Goal: Obtain resource: Download file/media

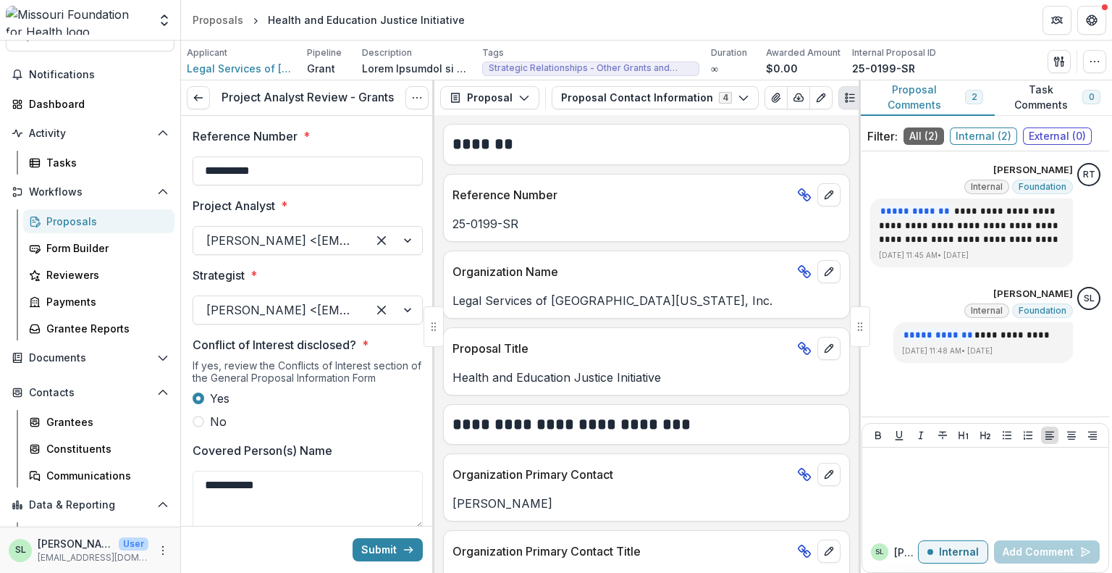
scroll to position [1955, 0]
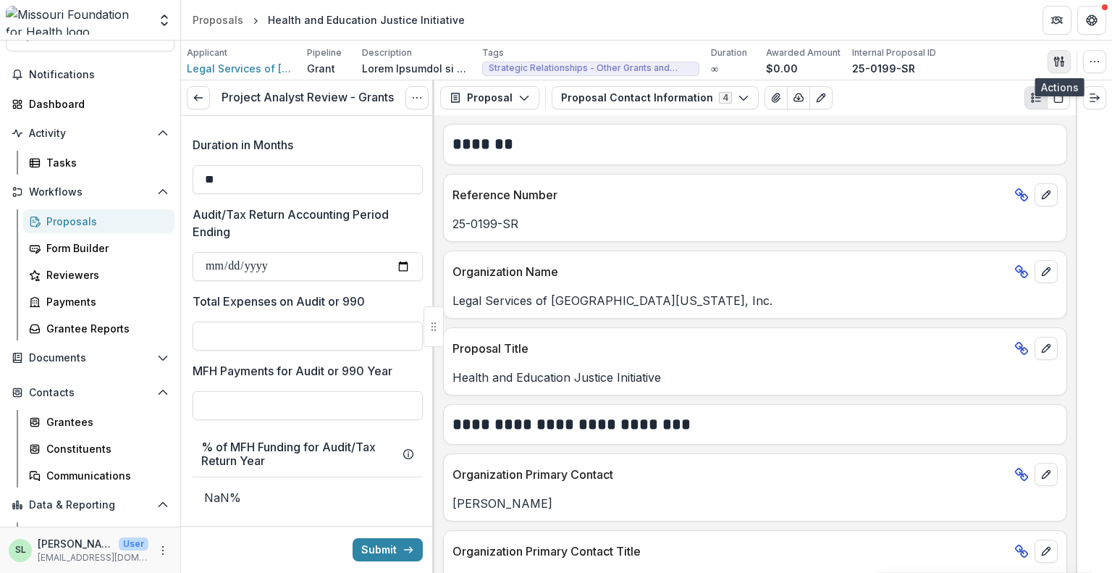
click at [1060, 57] on icon "button" at bounding box center [1060, 62] width 12 height 12
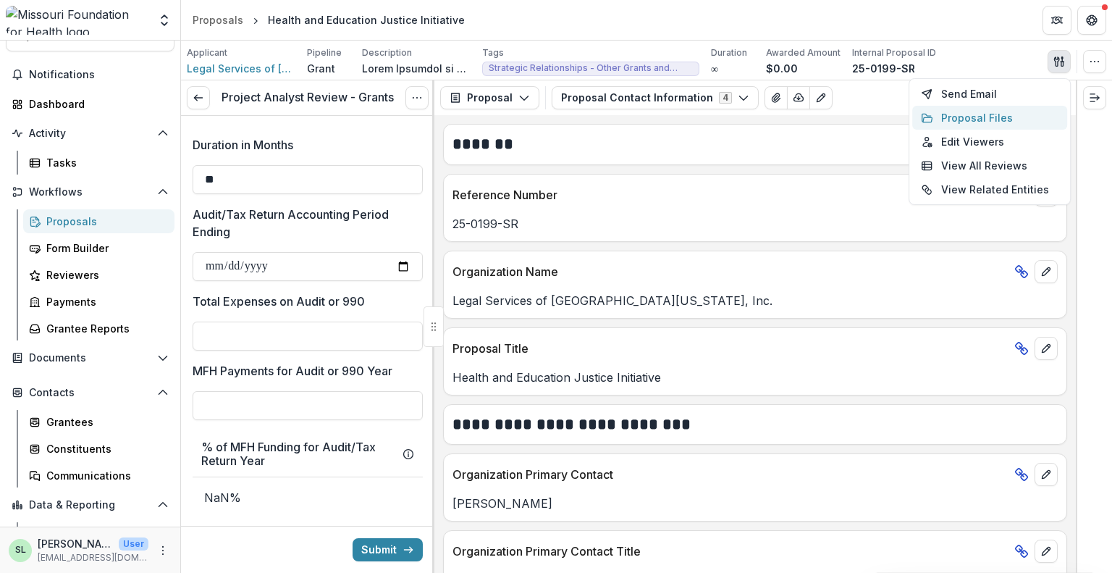
click at [994, 112] on button "Proposal Files" at bounding box center [989, 118] width 155 height 24
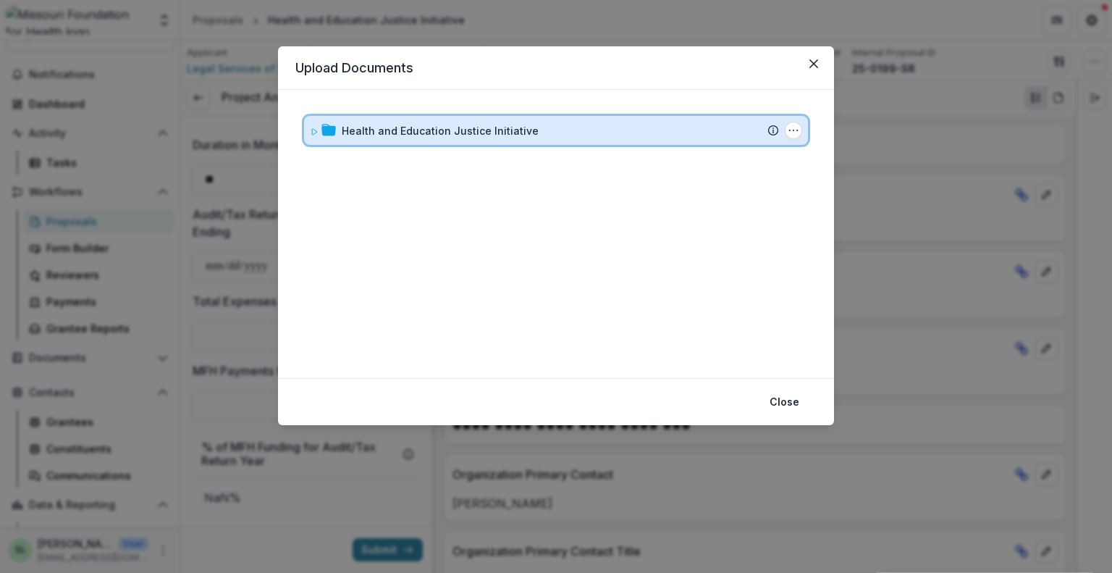
click at [542, 135] on div "Health and Education Justice Initiative" at bounding box center [560, 130] width 437 height 15
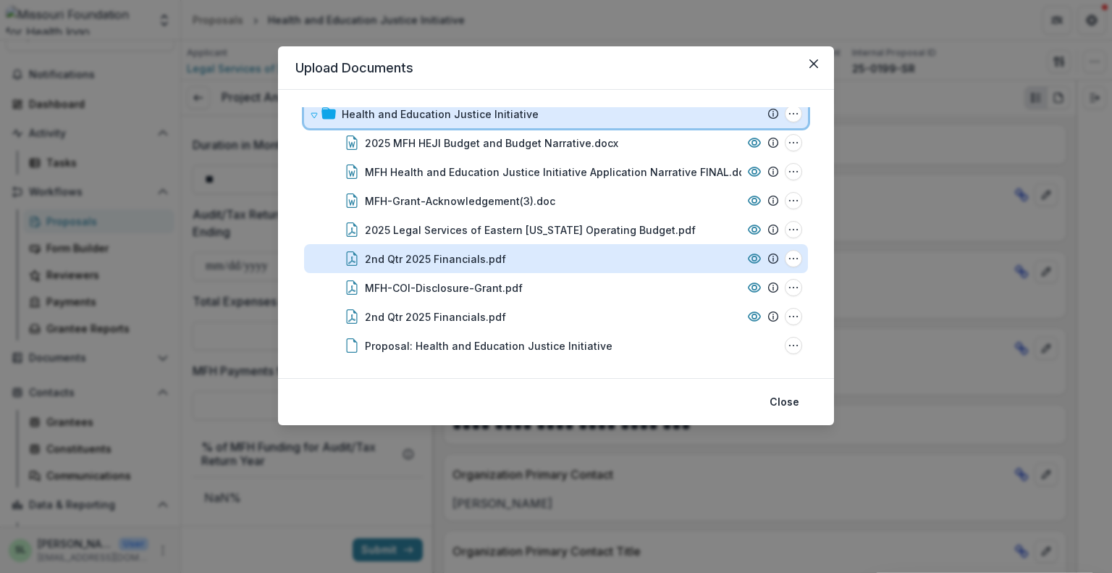
scroll to position [24, 0]
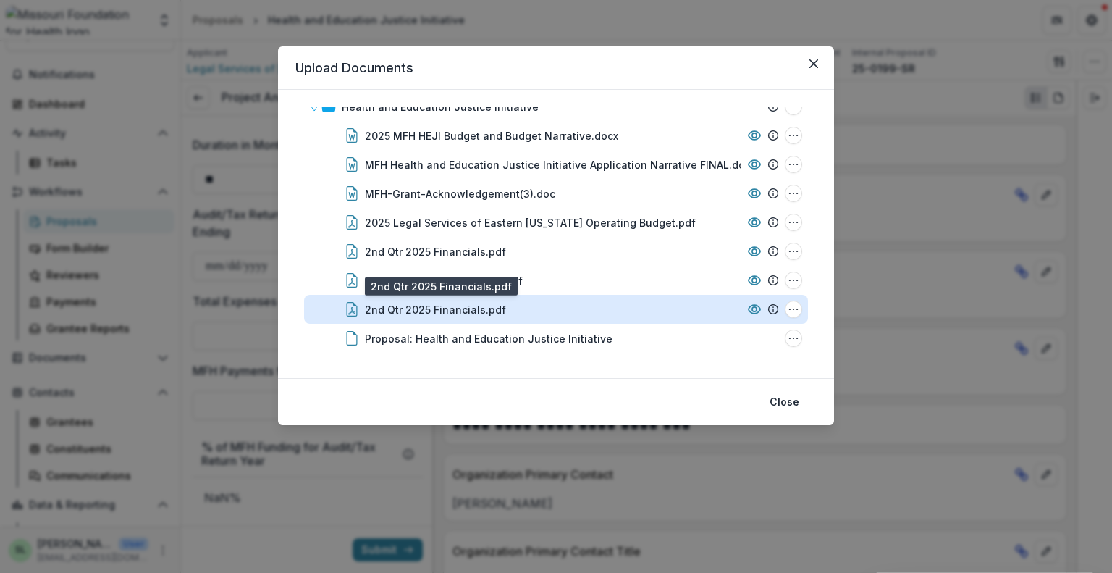
click at [429, 307] on div "2nd Qtr 2025 Financials.pdf" at bounding box center [435, 309] width 141 height 15
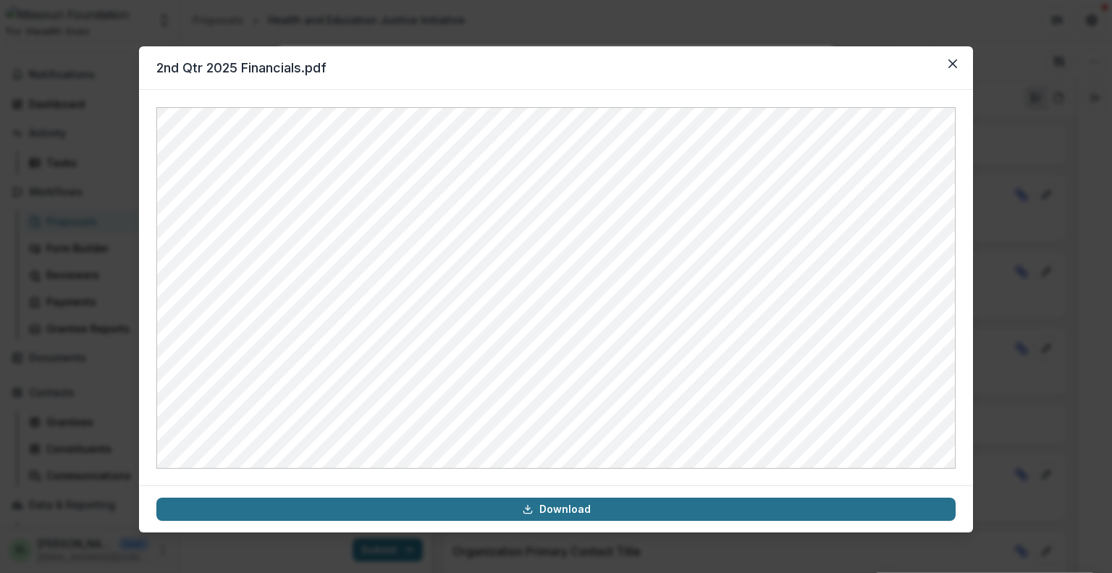
click at [579, 508] on link "Download" at bounding box center [555, 508] width 799 height 23
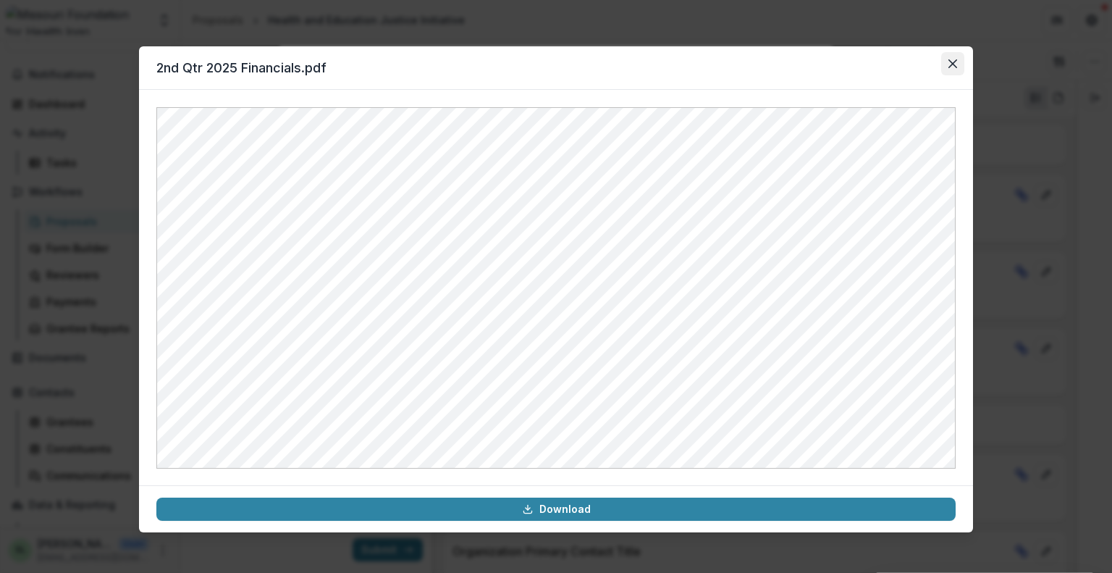
click at [952, 68] on button "Close" at bounding box center [952, 63] width 23 height 23
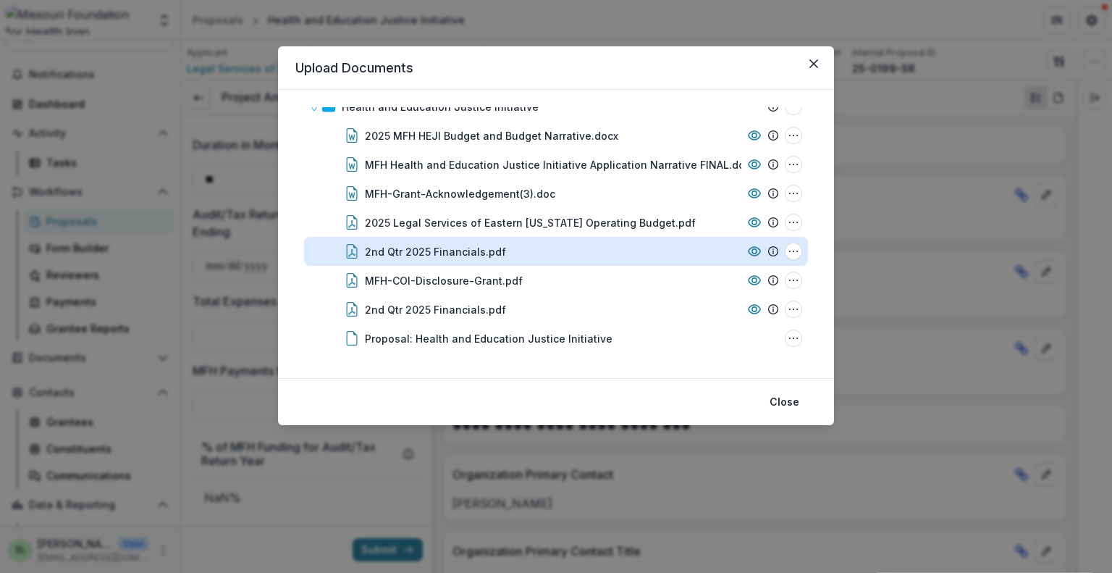
scroll to position [0, 0]
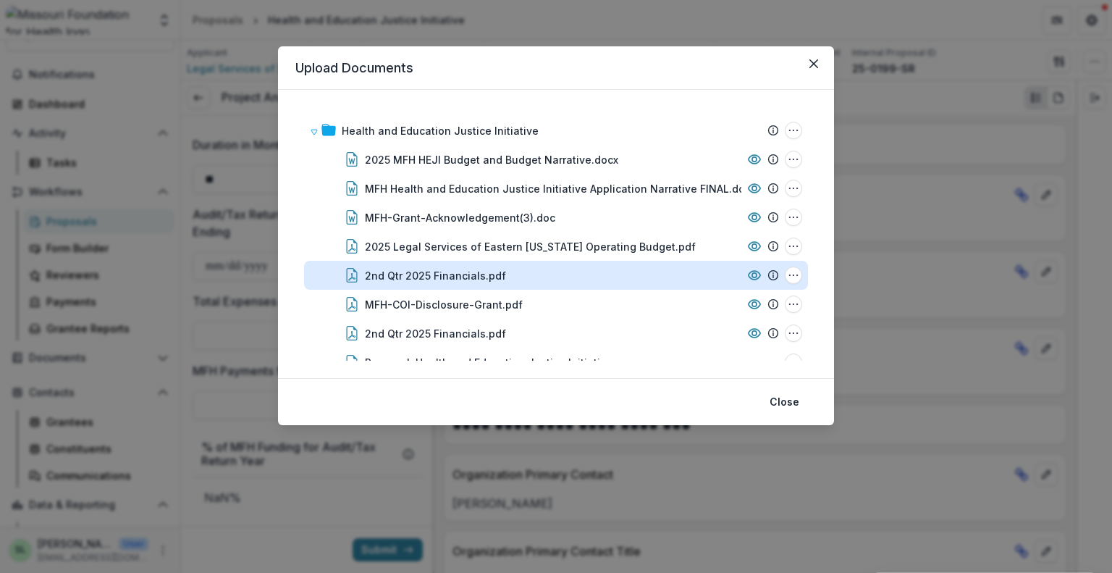
click at [485, 274] on div "2nd Qtr 2025 Financials.pdf" at bounding box center [435, 275] width 141 height 15
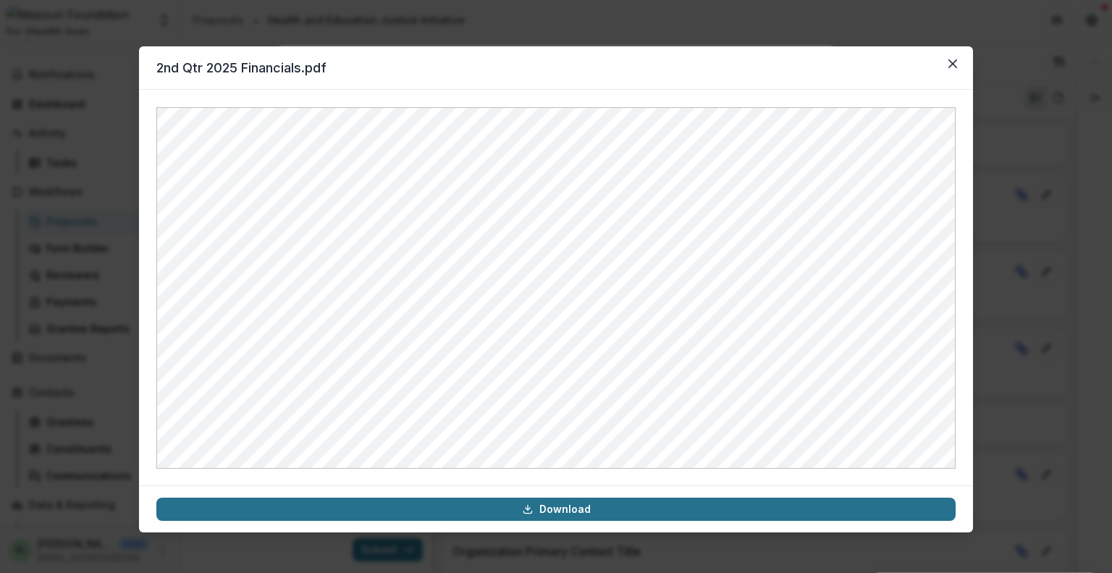
click at [617, 506] on link "Download" at bounding box center [555, 508] width 799 height 23
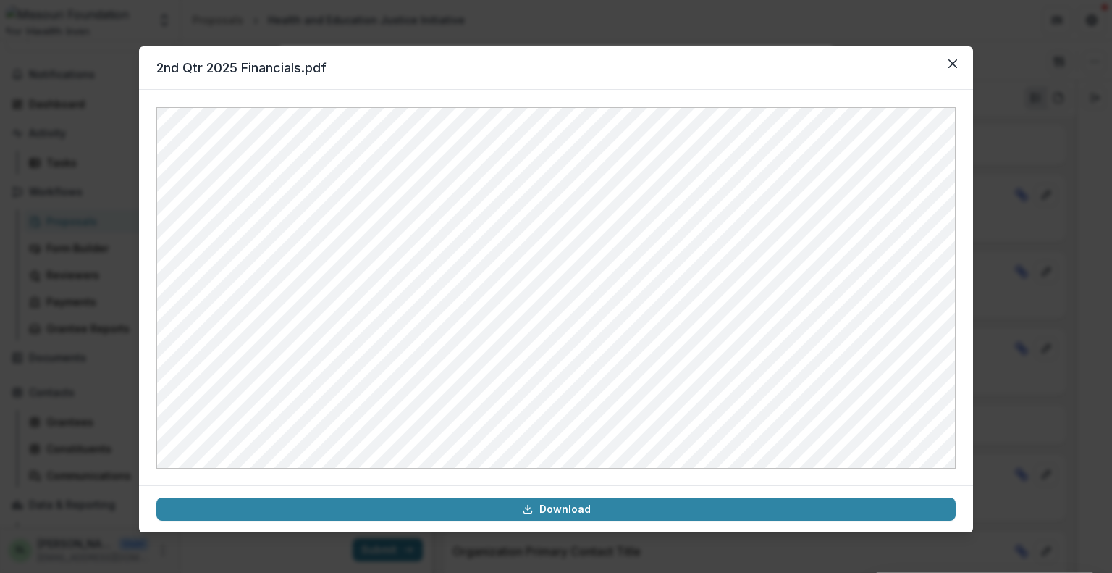
drag, startPoint x: 974, startPoint y: 66, endPoint x: 957, endPoint y: 57, distance: 18.8
click at [970, 63] on div "2nd Qtr 2025 Financials.pdf Download" at bounding box center [556, 286] width 1112 height 573
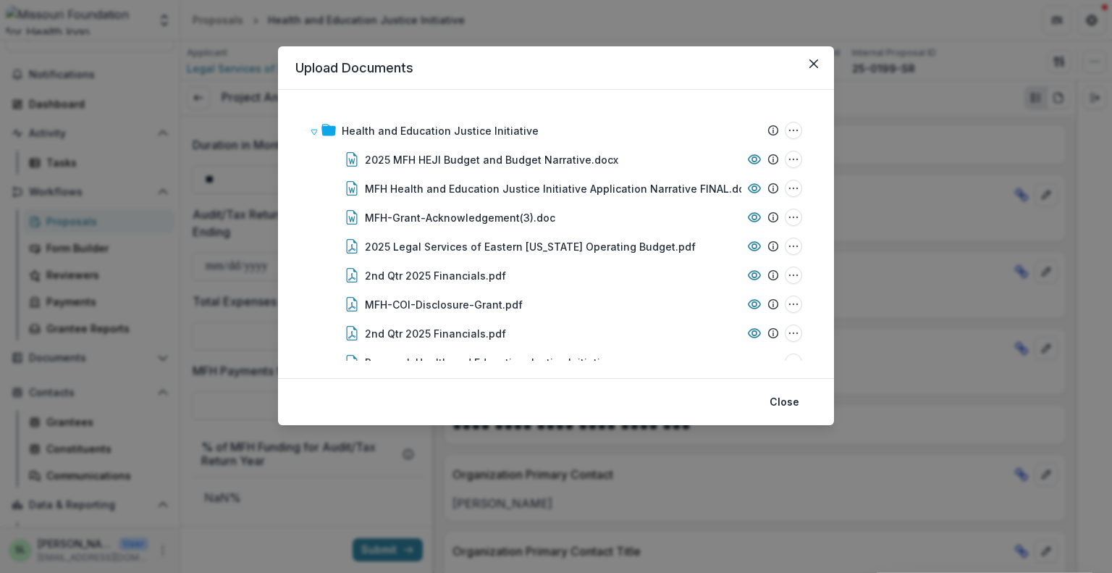
click at [954, 59] on div "Upload Documents Health and Education Justice Initiative Submission Temelio Pro…" at bounding box center [556, 286] width 1112 height 573
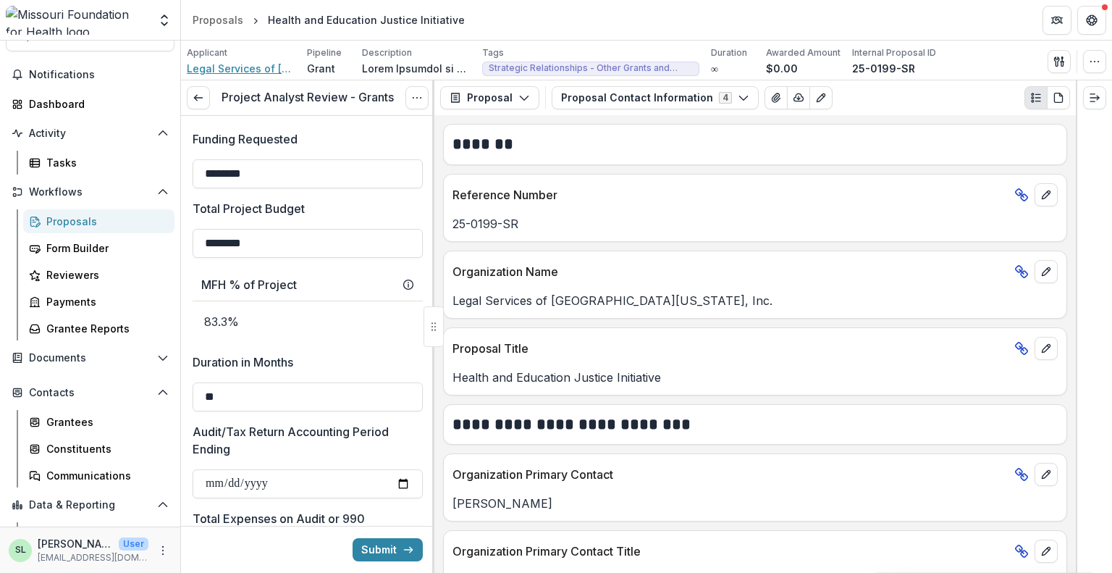
scroll to position [1665, 0]
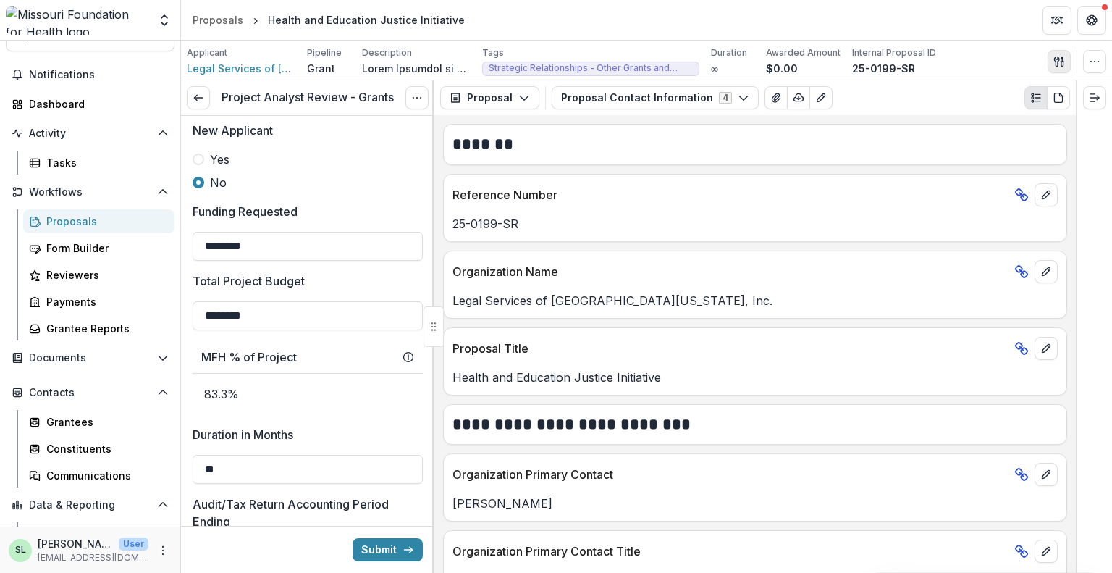
click at [1056, 54] on button "button" at bounding box center [1059, 61] width 23 height 23
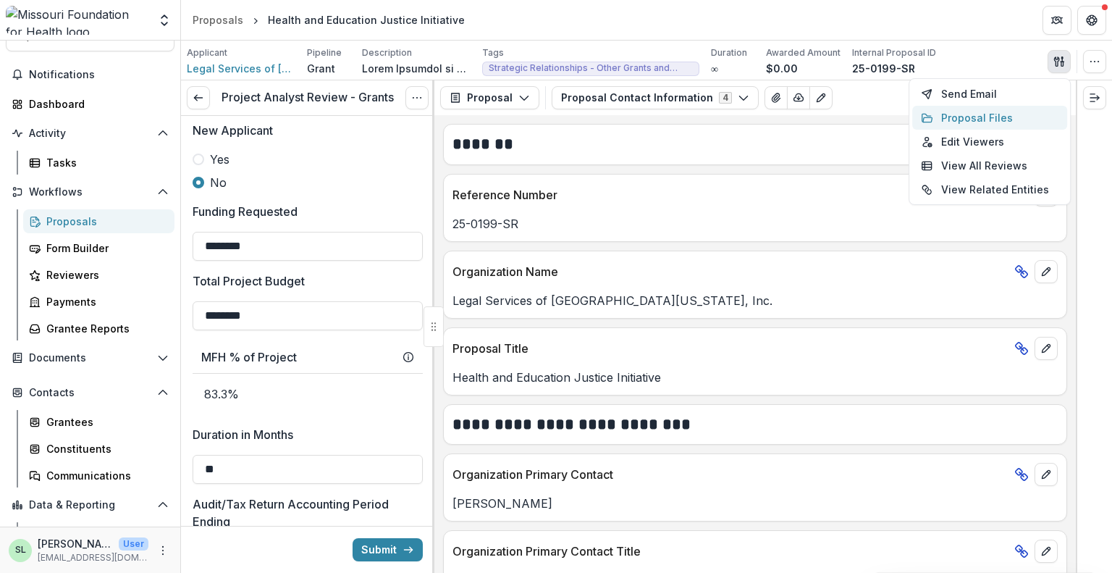
click at [968, 115] on button "Proposal Files" at bounding box center [989, 118] width 155 height 24
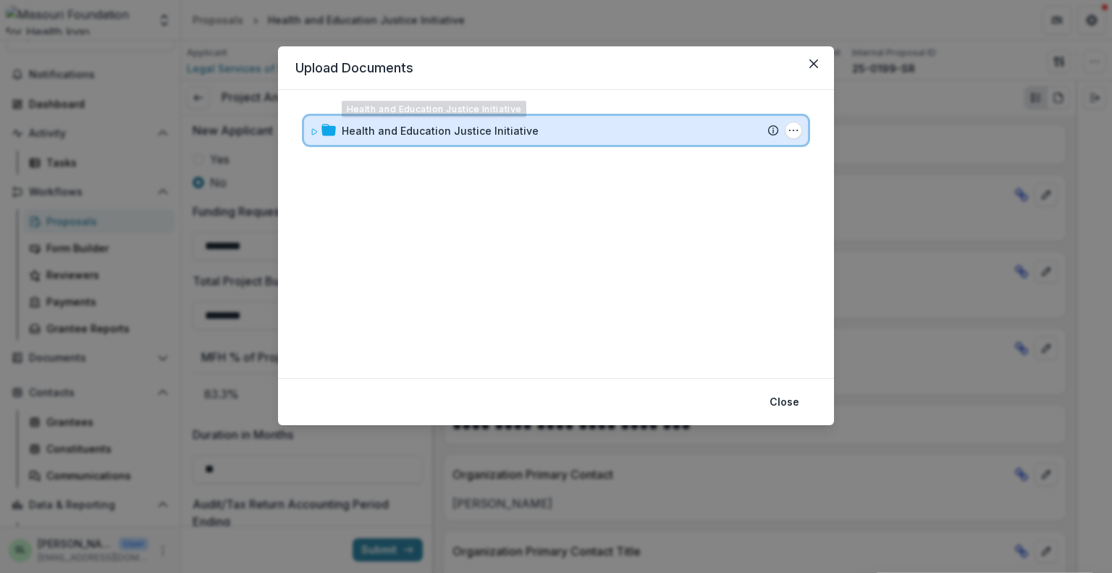
click at [497, 117] on div "Health and Education Justice Initiative Submission [PERSON_NAME] Proposal Attac…" at bounding box center [556, 130] width 504 height 29
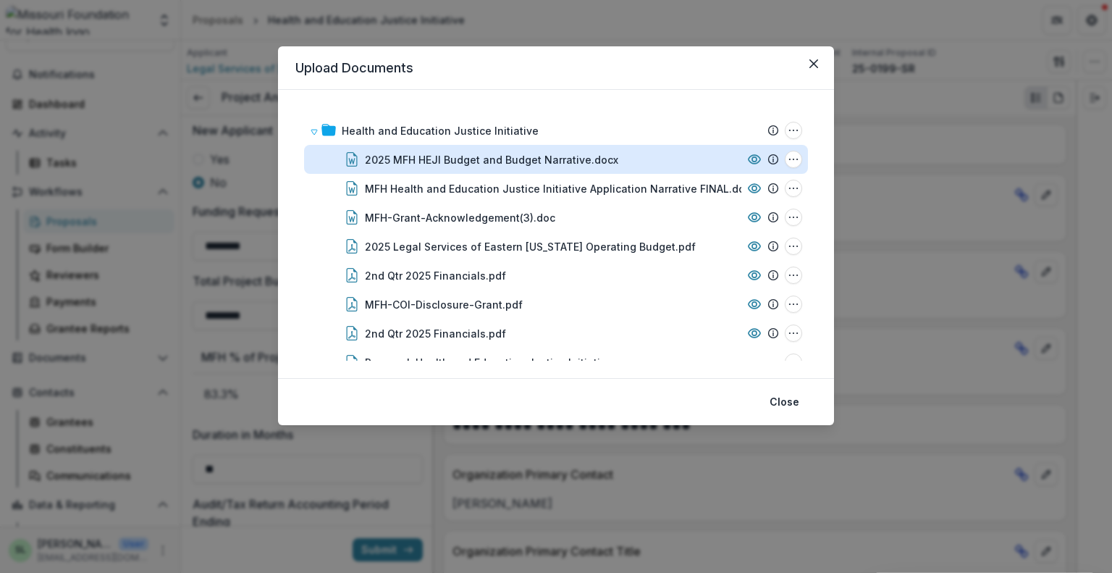
click at [501, 159] on div "2025 MFH HEJI Budget and Budget Narrative.docx" at bounding box center [491, 159] width 253 height 15
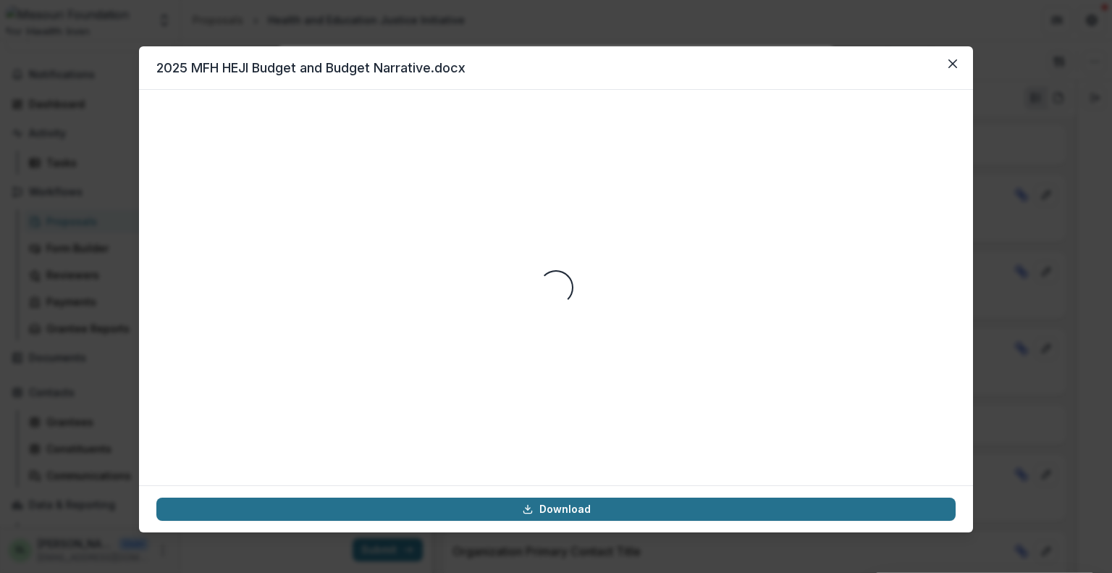
click at [655, 505] on link "Download" at bounding box center [555, 508] width 799 height 23
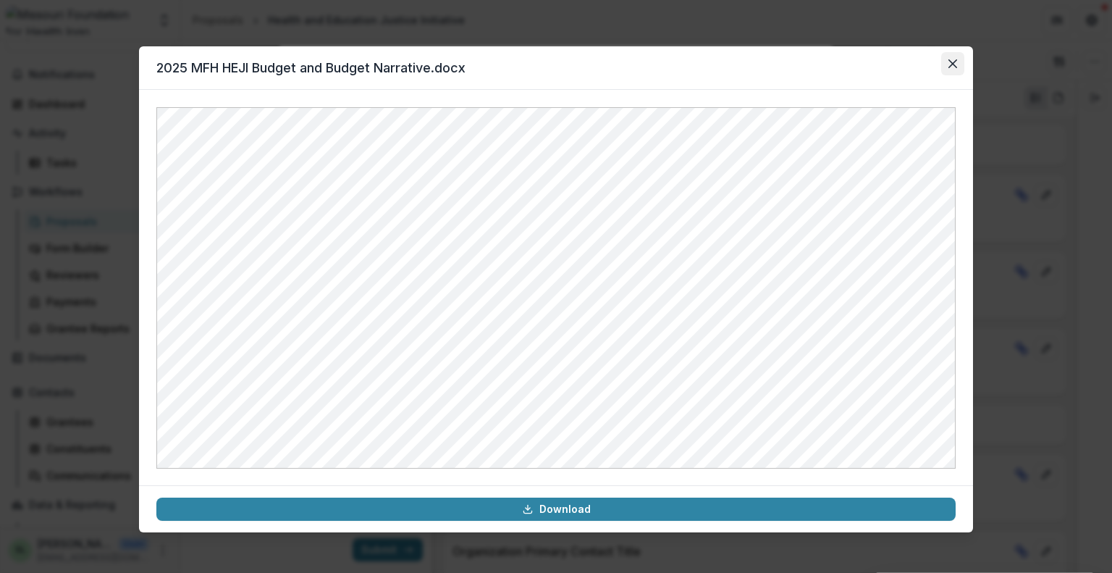
click at [954, 63] on icon "Close" at bounding box center [953, 63] width 9 height 9
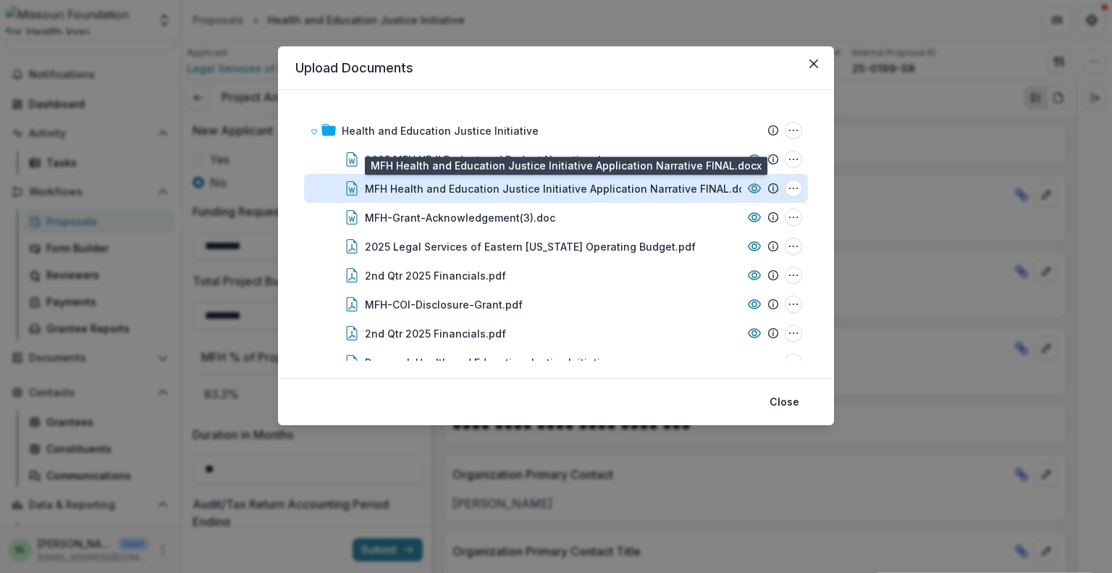
click at [471, 188] on div "MFH Health and Education Justice Initiative Application Narrative FINAL.docx" at bounding box center [560, 188] width 391 height 15
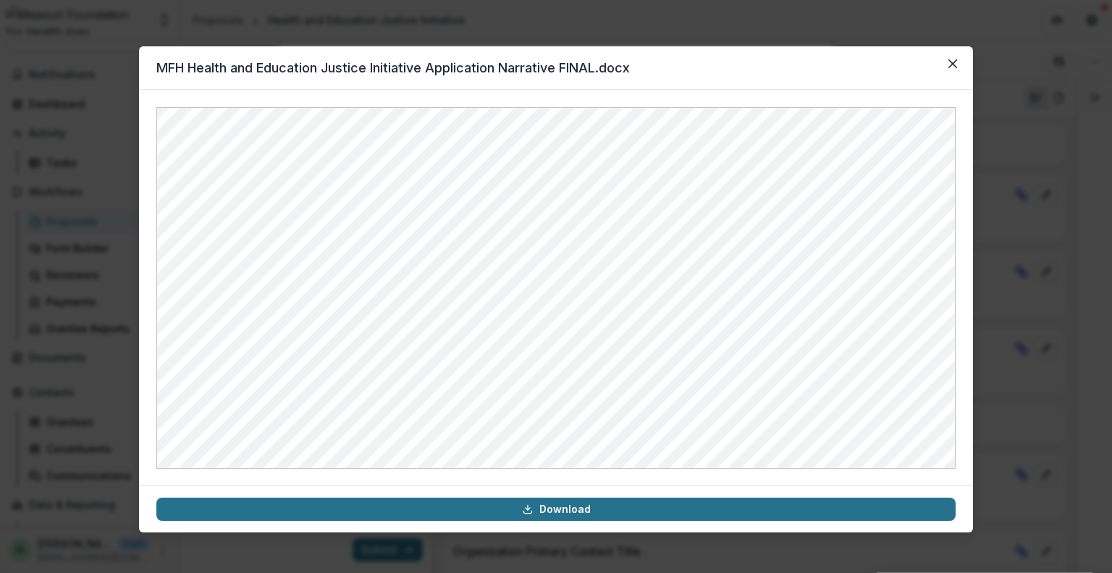
click at [566, 512] on link "Download" at bounding box center [555, 508] width 799 height 23
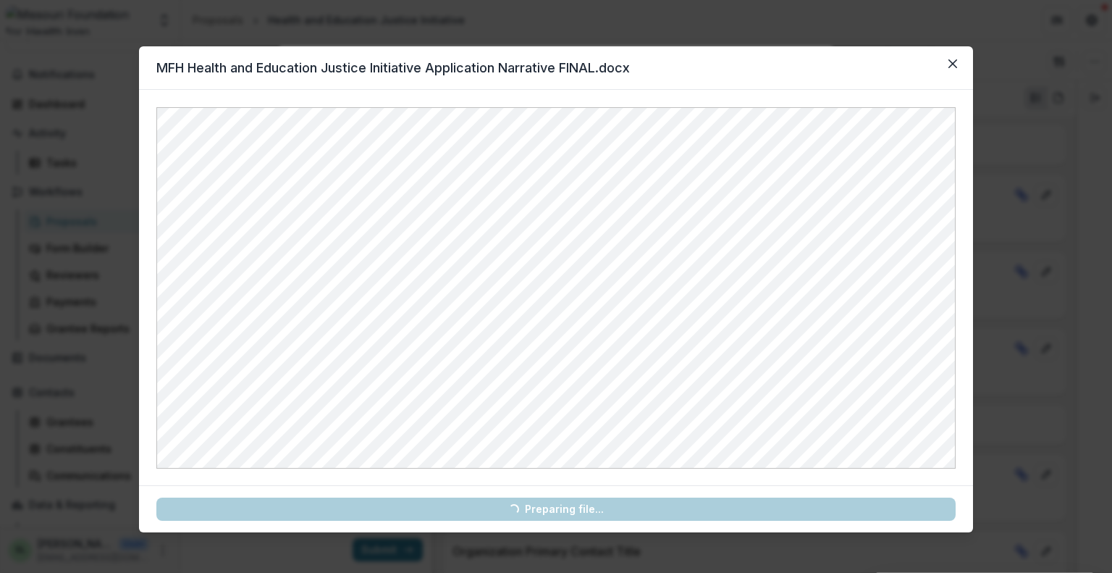
click at [566, 510] on link "Loading... Preparing file..." at bounding box center [555, 508] width 799 height 23
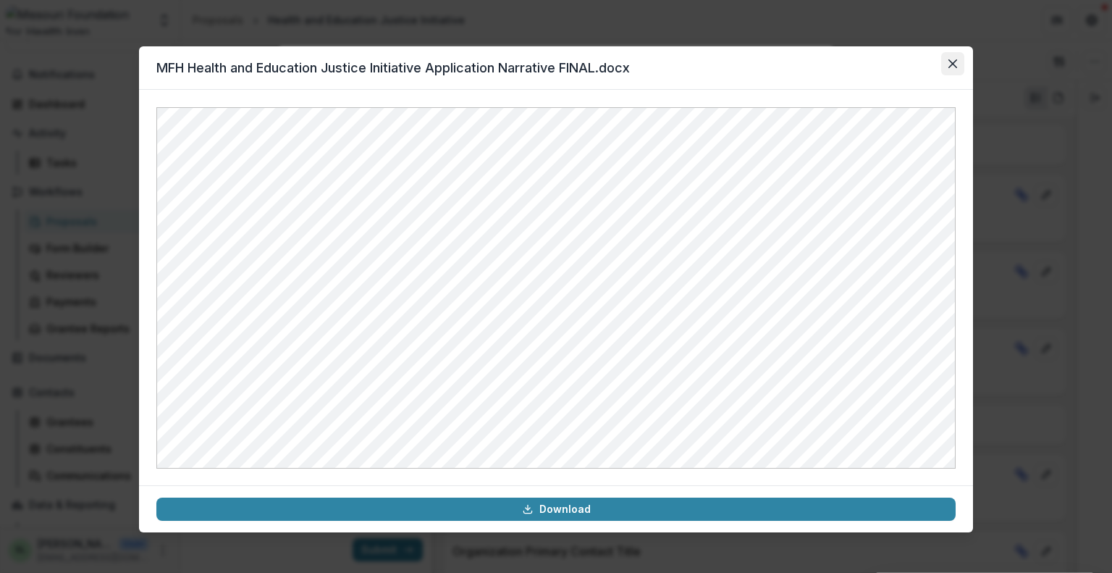
click at [957, 69] on button "Close" at bounding box center [952, 63] width 23 height 23
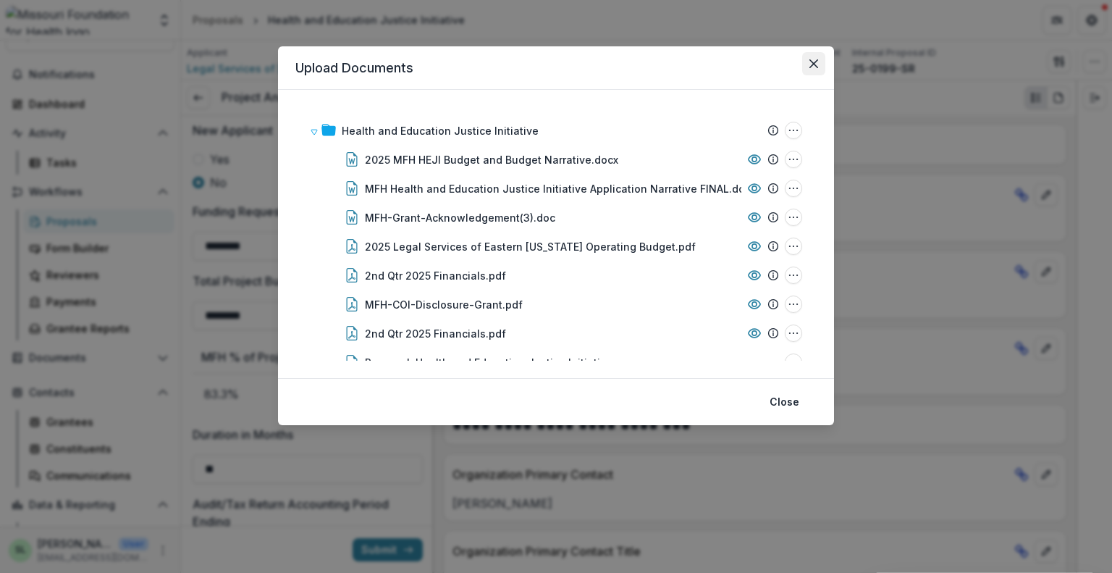
click at [819, 66] on button "Close" at bounding box center [813, 63] width 23 height 23
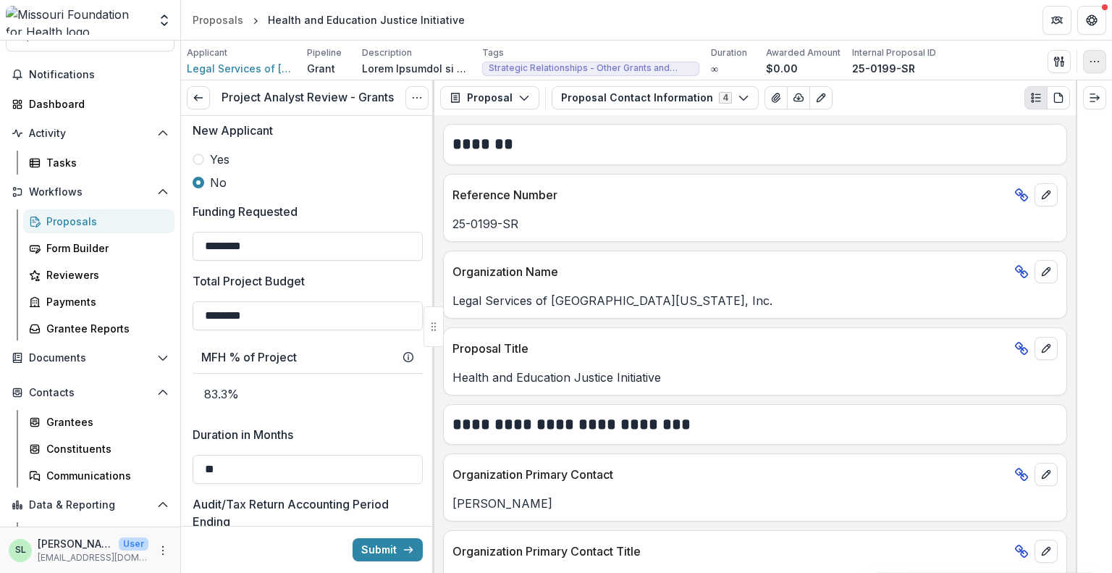
click at [1094, 60] on icon "button" at bounding box center [1095, 62] width 12 height 12
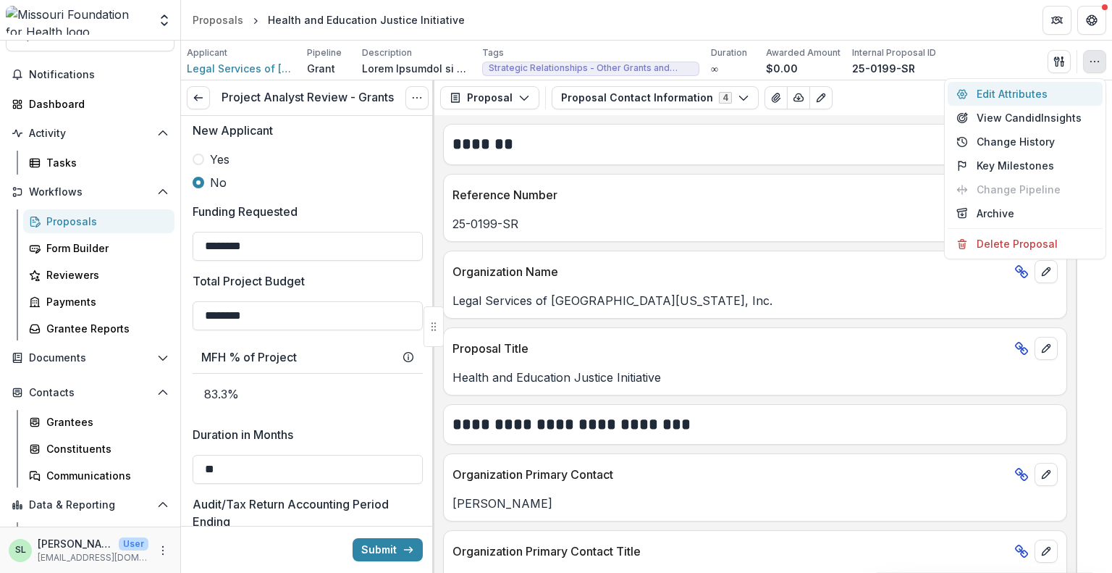
click at [1015, 92] on button "Edit Attributes" at bounding box center [1025, 94] width 155 height 24
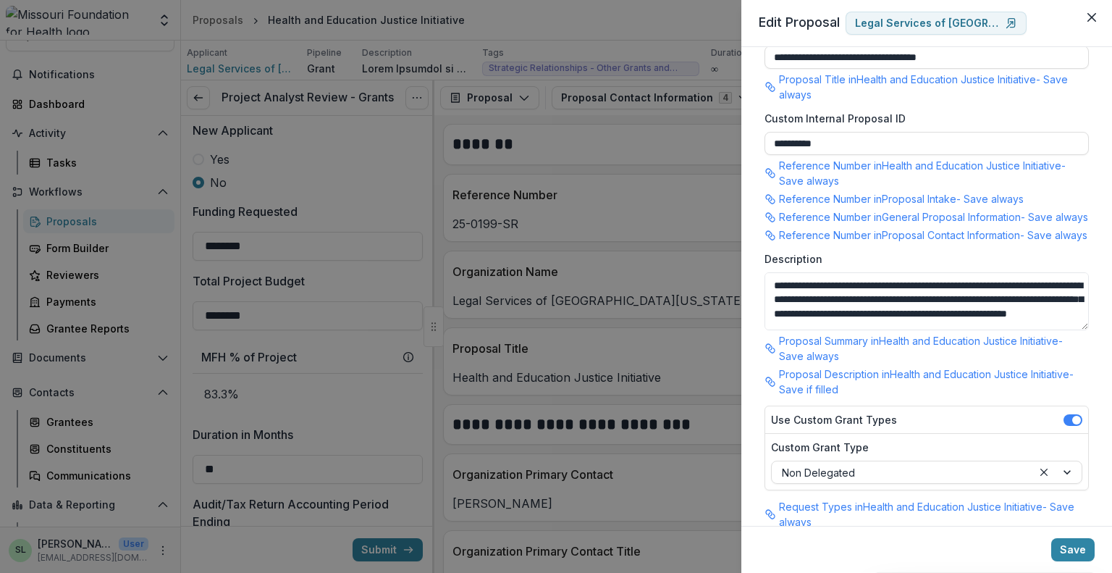
scroll to position [0, 0]
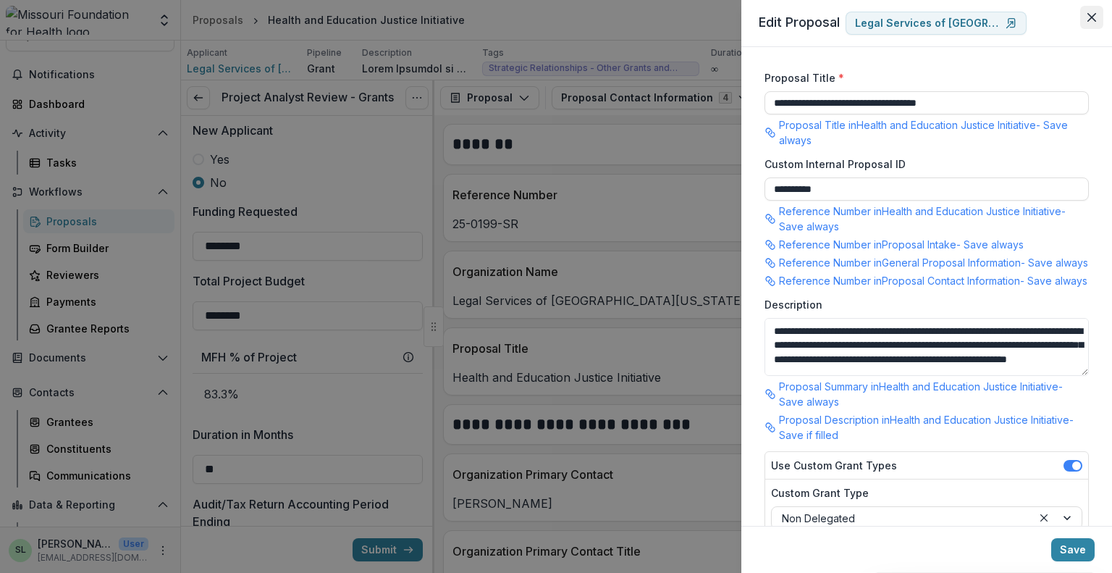
click at [1095, 17] on icon "Close" at bounding box center [1092, 17] width 9 height 9
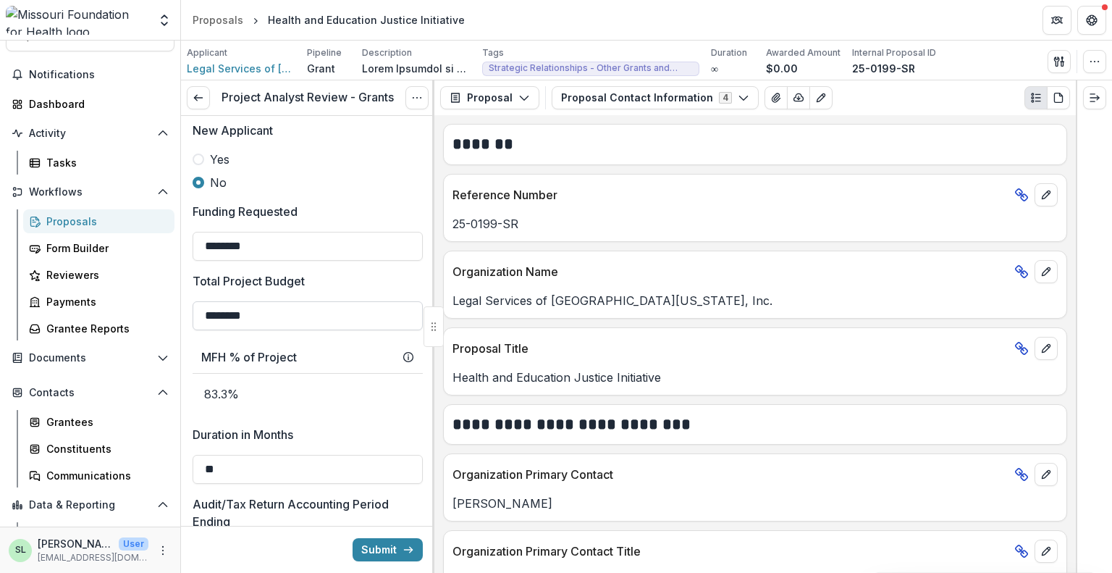
click at [295, 301] on input "********" at bounding box center [308, 315] width 230 height 29
type input "*"
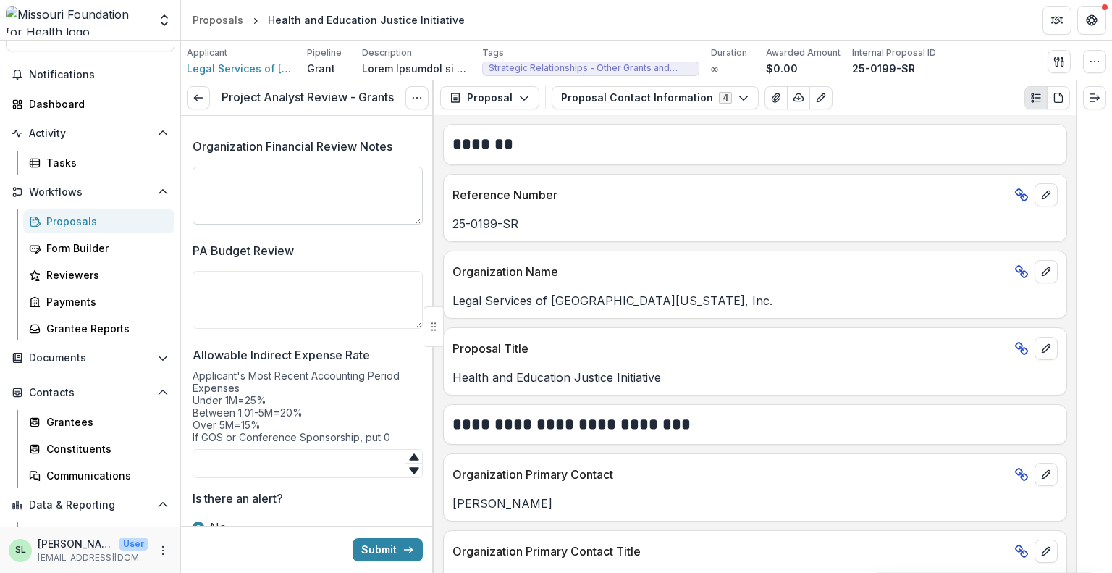
scroll to position [3186, 0]
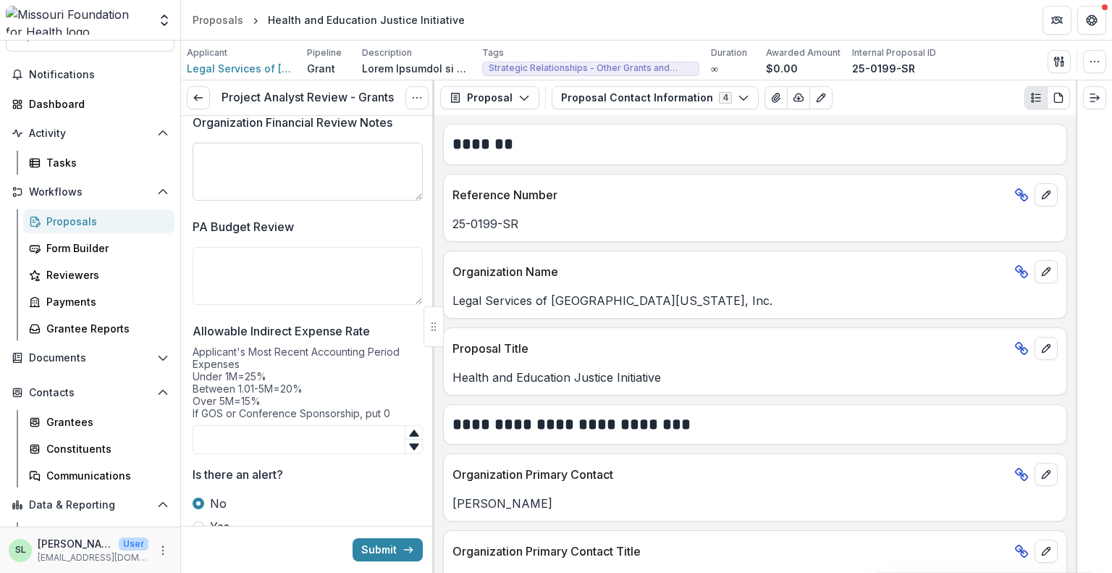
type input "**"
click at [243, 151] on textarea "Organization Financial Review Notes" at bounding box center [308, 172] width 230 height 58
type textarea "**********"
click at [1060, 63] on icon "button" at bounding box center [1060, 62] width 12 height 12
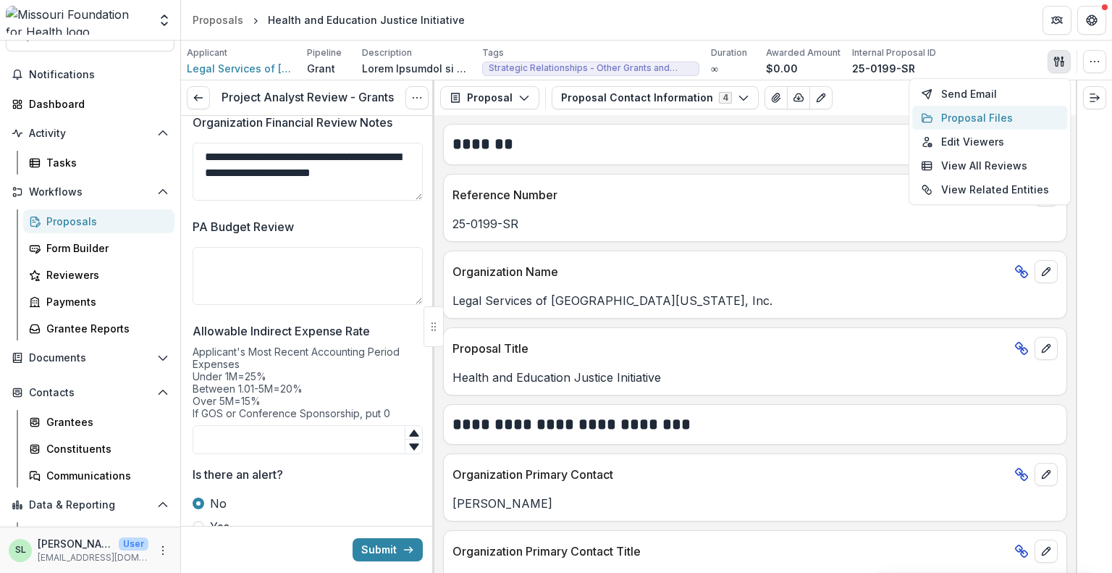
click at [1004, 112] on button "Proposal Files" at bounding box center [989, 118] width 155 height 24
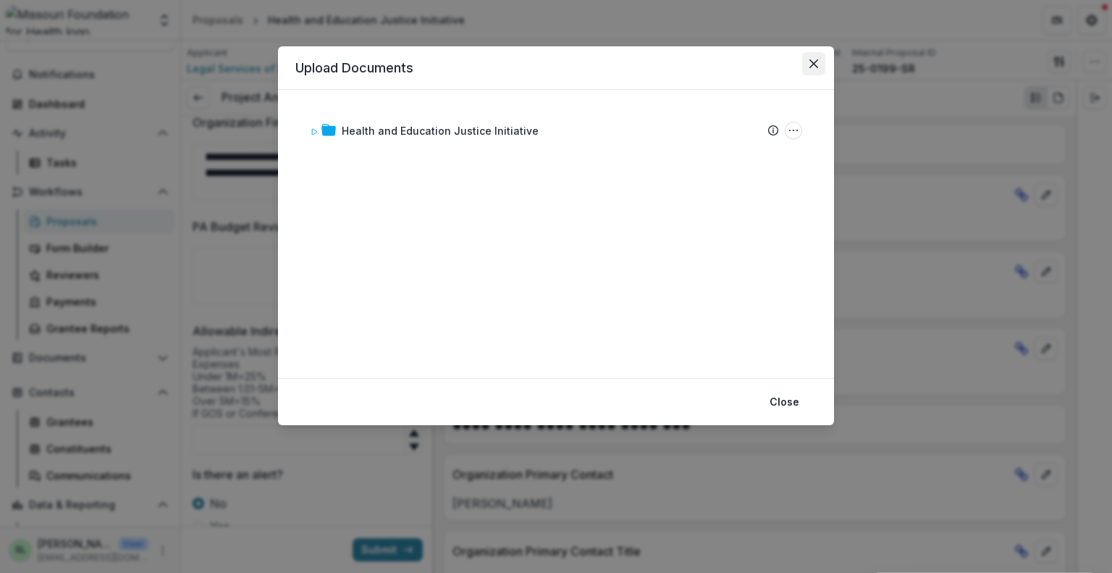
click at [814, 72] on button "Close" at bounding box center [813, 63] width 23 height 23
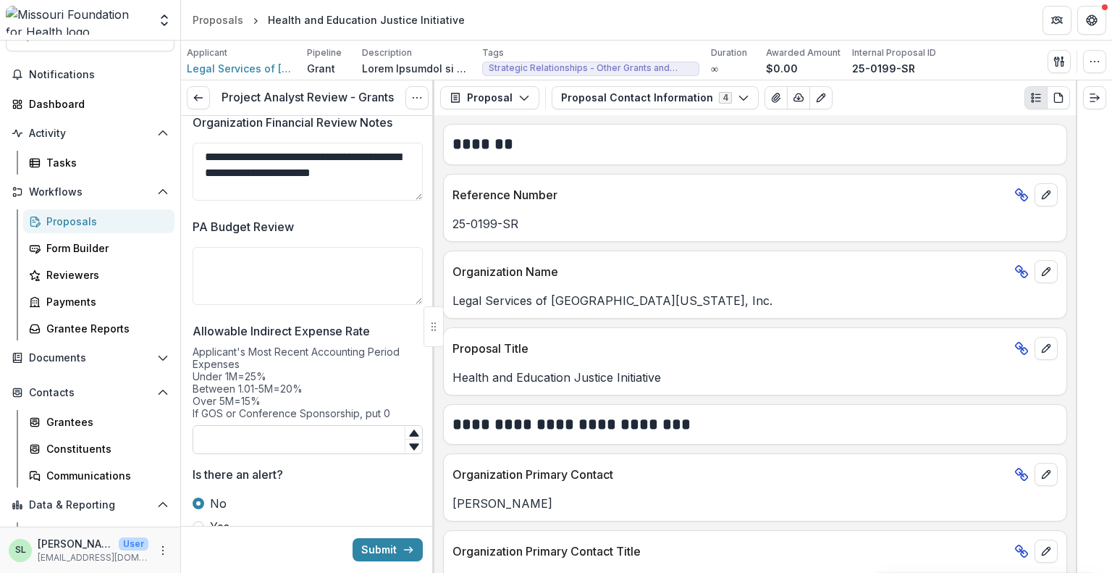
click at [229, 434] on input "Allowable Indirect Expense Rate" at bounding box center [308, 439] width 230 height 29
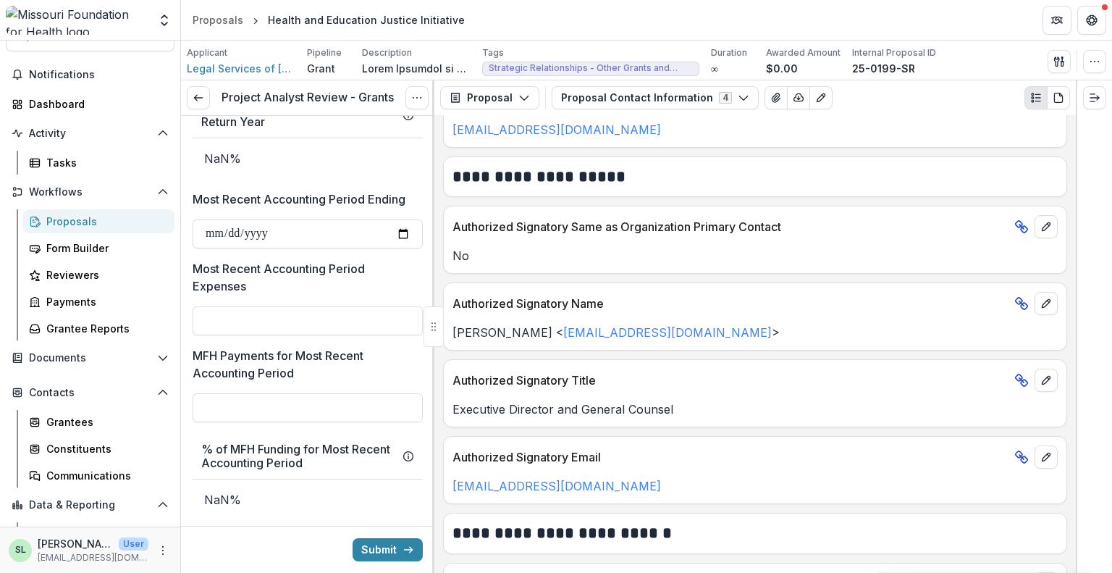
scroll to position [1072, 0]
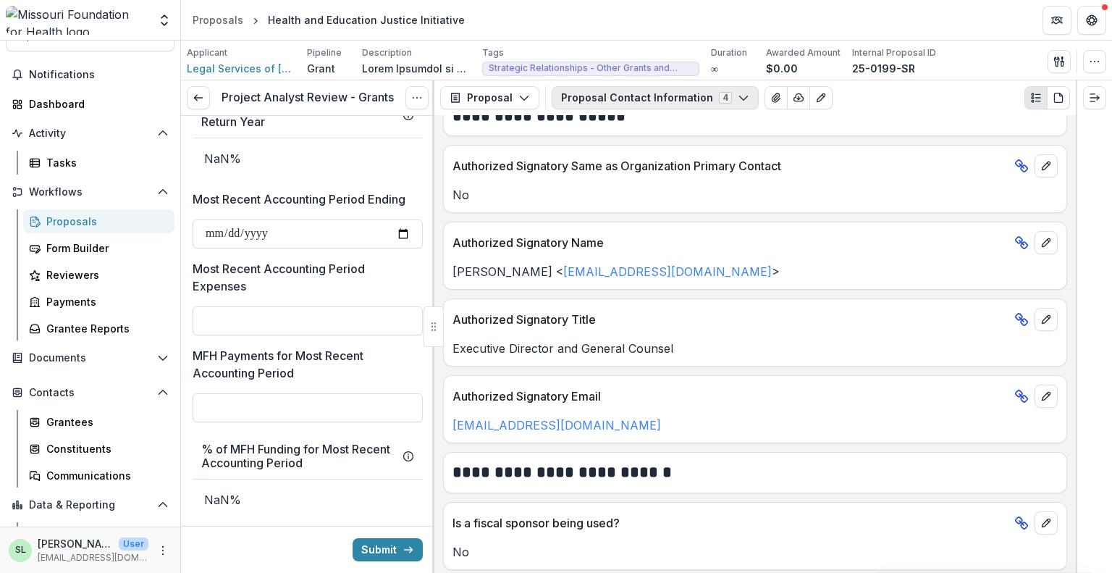
type input "**"
click at [666, 98] on button "Proposal Contact Information 4" at bounding box center [655, 97] width 207 height 23
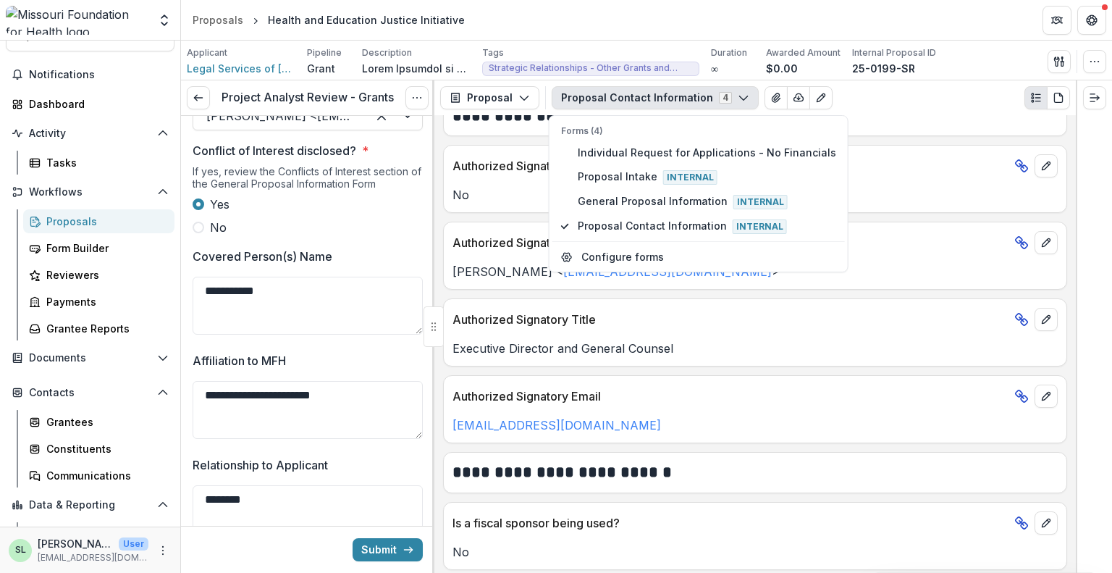
scroll to position [122, 0]
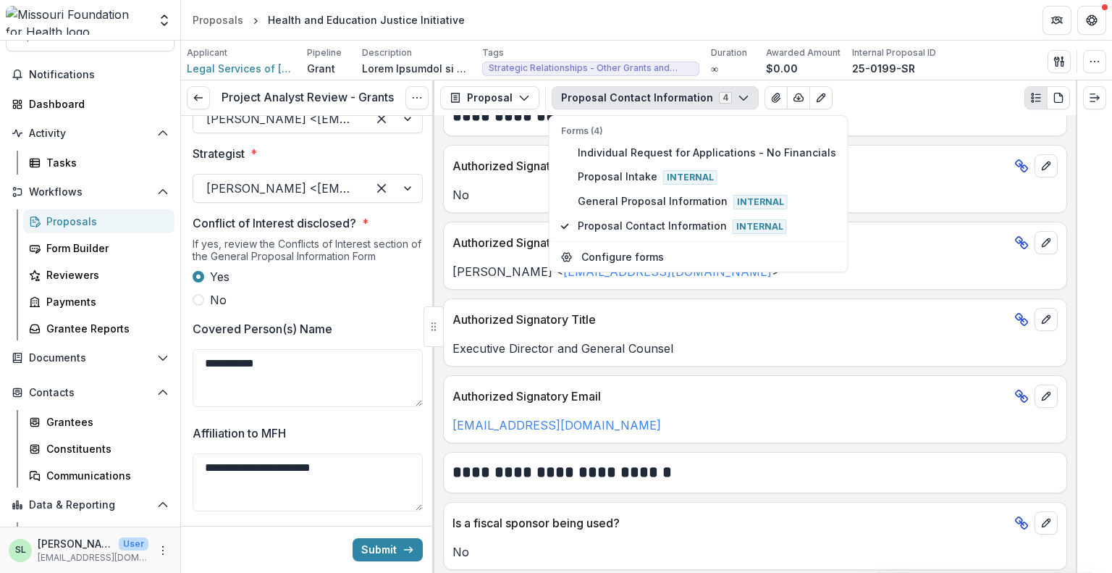
click at [309, 153] on label "Strategist *" at bounding box center [304, 153] width 222 height 17
click at [210, 180] on input "Strategist *" at bounding box center [208, 188] width 4 height 17
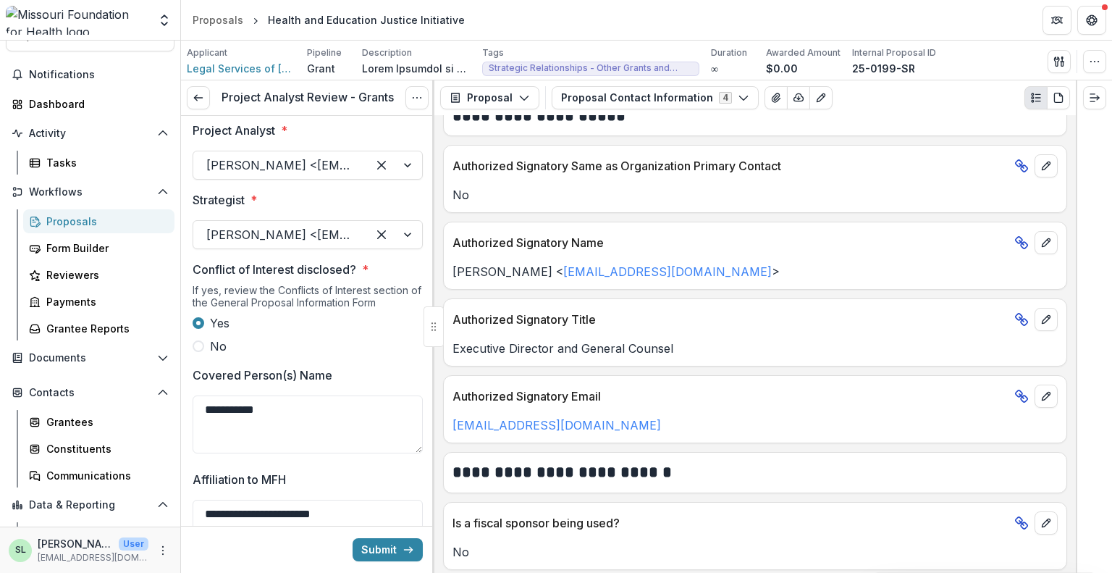
scroll to position [0, 0]
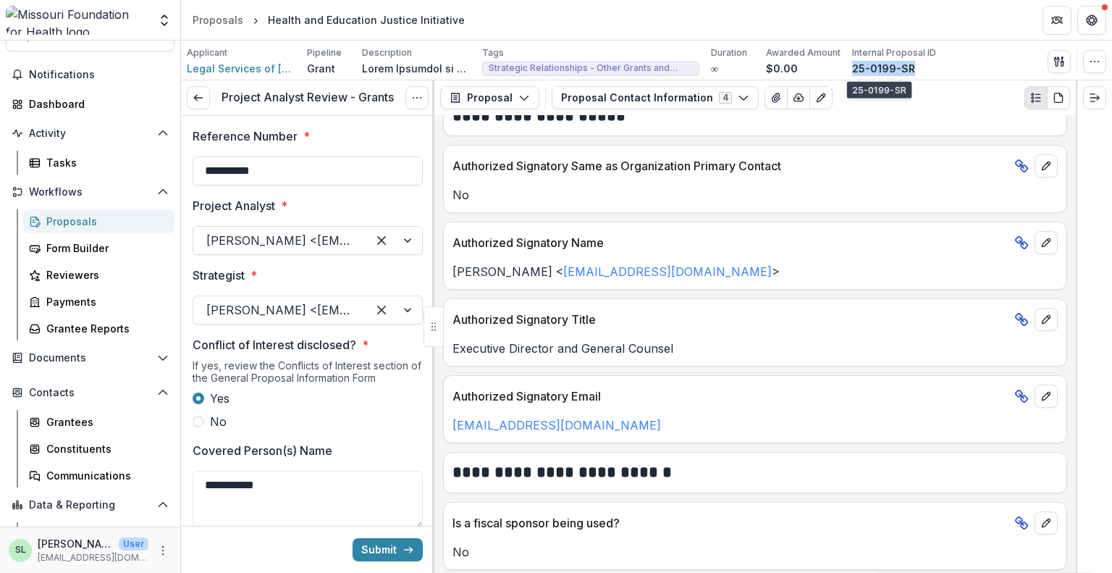
drag, startPoint x: 850, startPoint y: 67, endPoint x: 909, endPoint y: 66, distance: 58.7
click at [909, 66] on div "25-0199-SR" at bounding box center [894, 68] width 84 height 15
copy p "25-0199-SR"
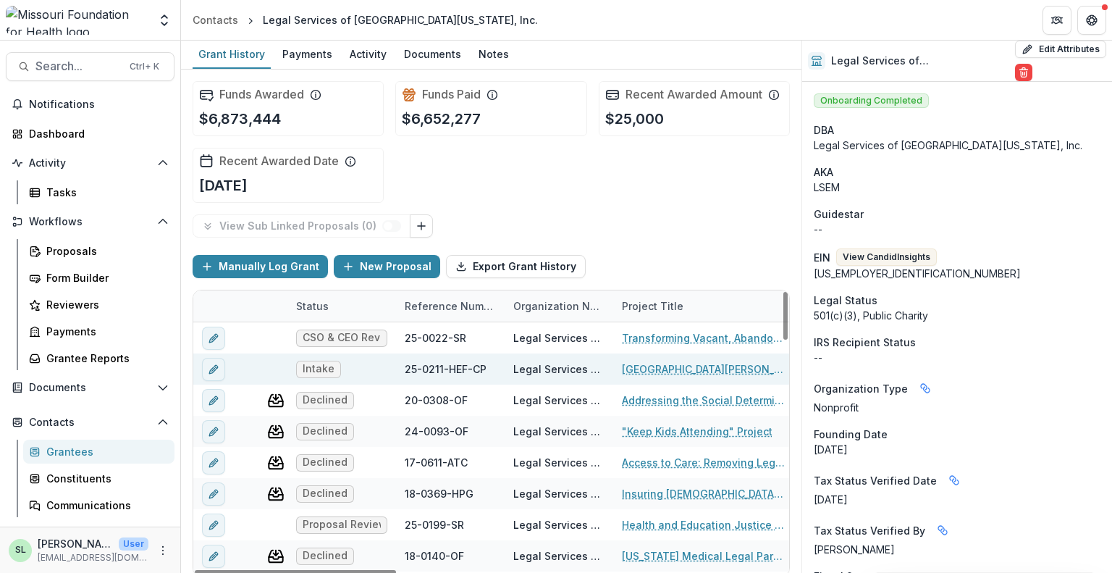
click at [714, 364] on link "North County St. Louis Vacancy Initiative" at bounding box center [704, 368] width 164 height 15
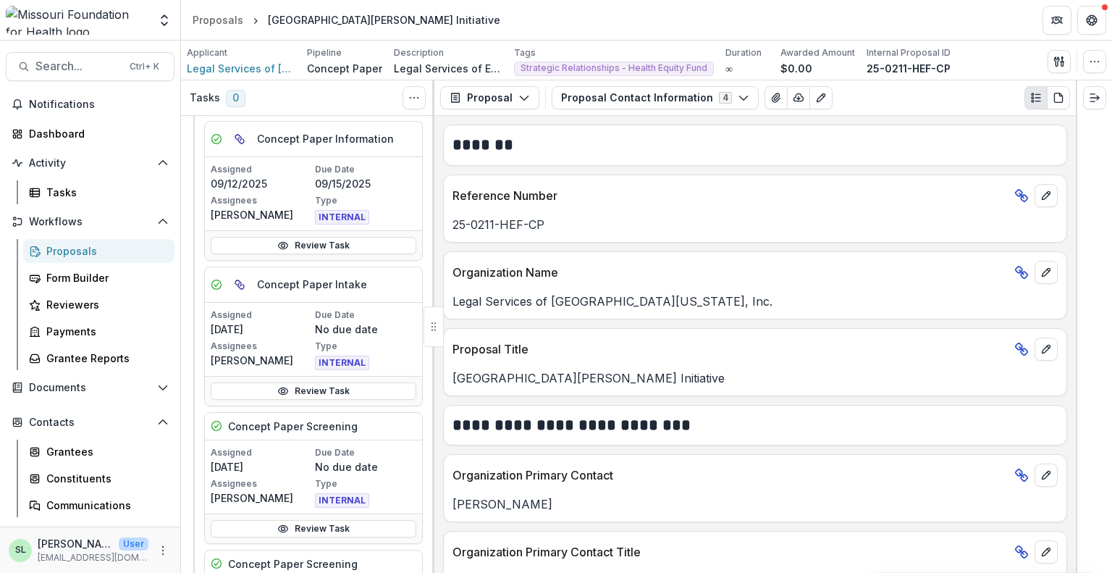
scroll to position [145, 0]
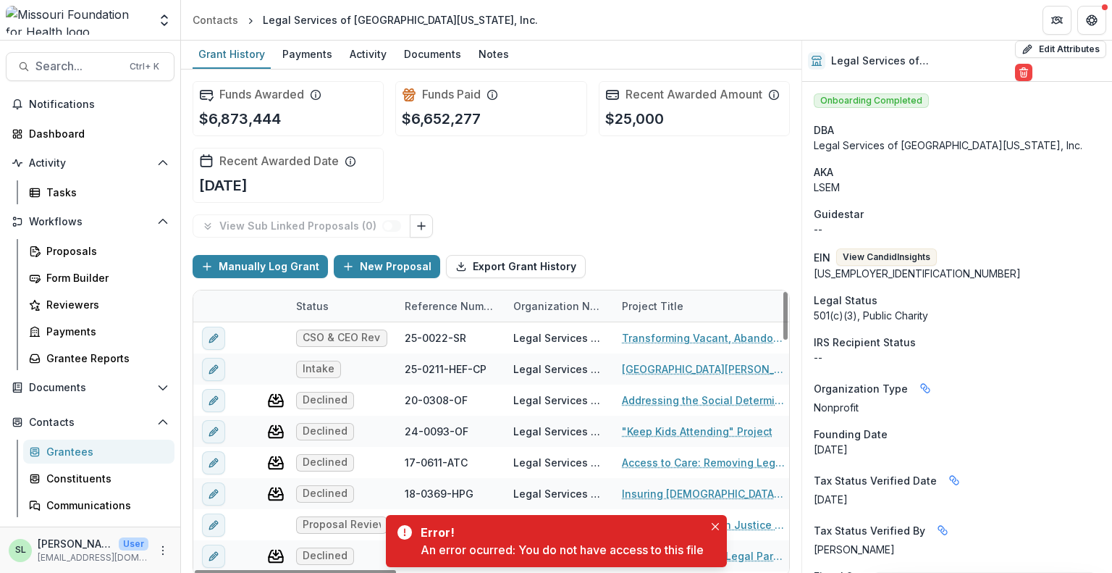
click at [446, 306] on div "Reference Number" at bounding box center [450, 305] width 109 height 15
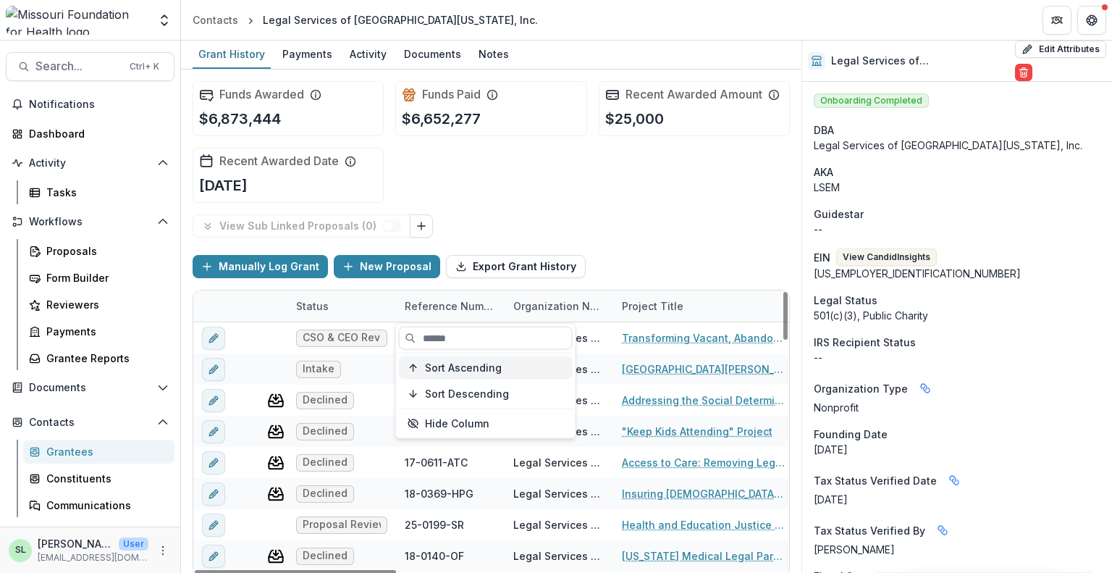
click at [443, 371] on span "Sort Ascending" at bounding box center [463, 367] width 77 height 12
click at [457, 363] on span "Sort Ascending" at bounding box center [463, 367] width 77 height 12
click at [637, 219] on div "View Sub Linked Proposals ( 0 )" at bounding box center [491, 225] width 597 height 23
click at [452, 389] on button "Sort Descending" at bounding box center [486, 393] width 174 height 23
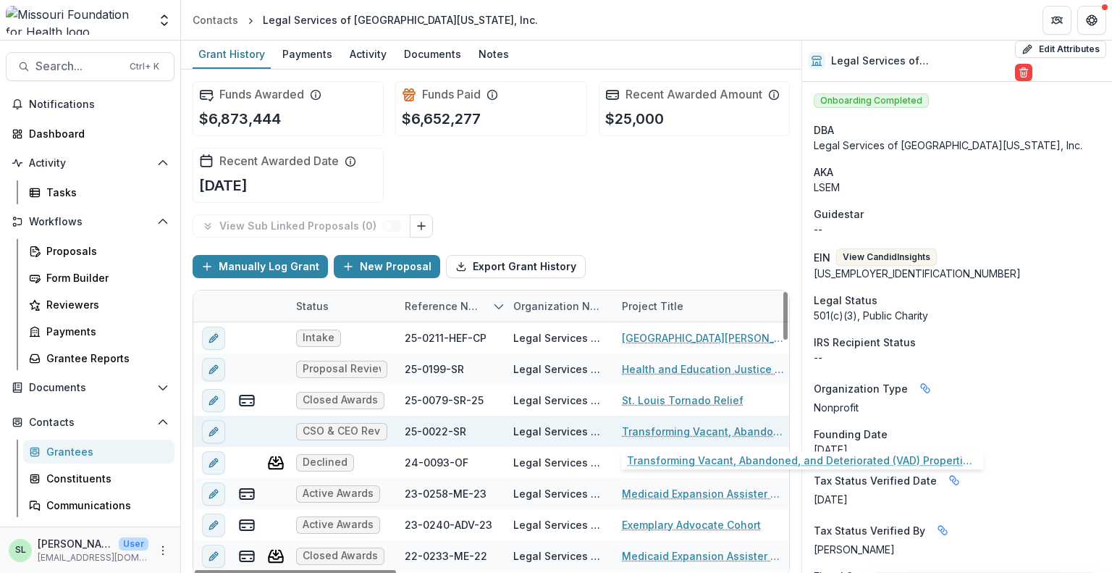
click at [735, 426] on link "Transforming Vacant, Abandoned, and Deteriorated (VAD) Properties through Court…" at bounding box center [704, 431] width 164 height 15
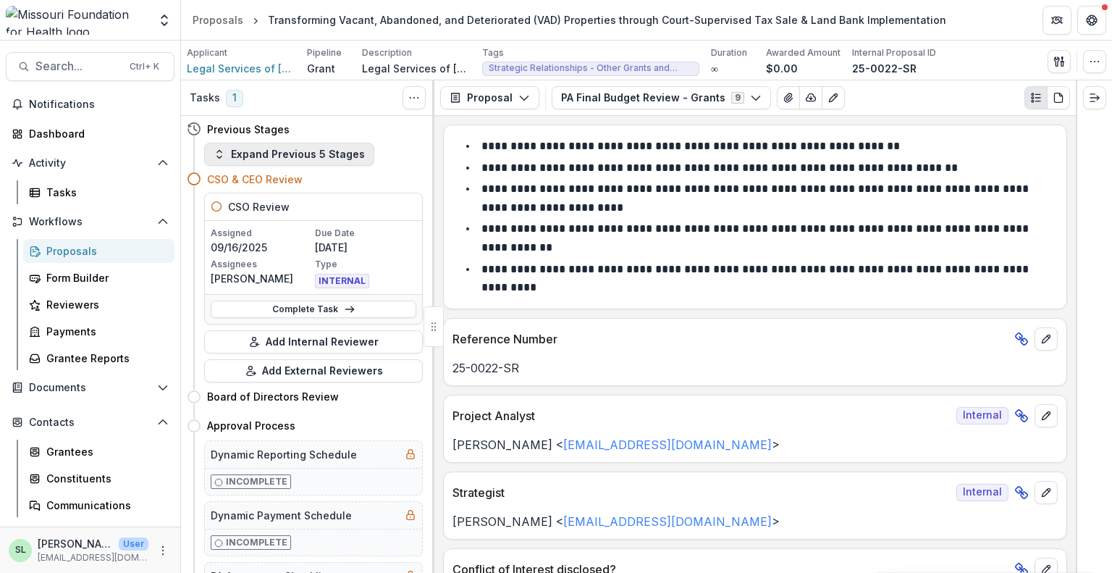
click at [304, 159] on button "Expand Previous 5 Stages" at bounding box center [289, 154] width 170 height 23
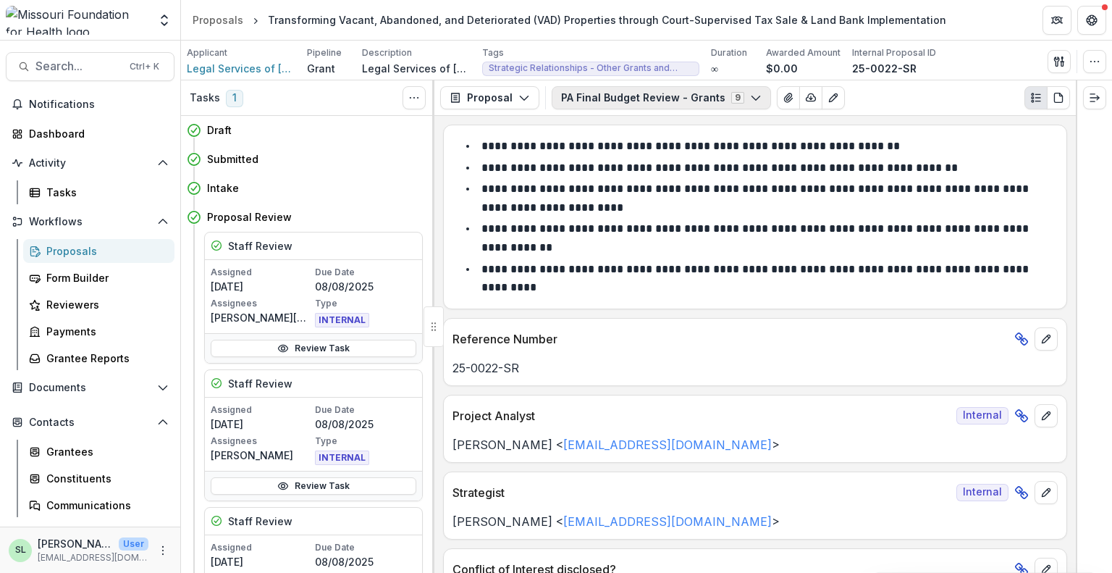
click at [716, 96] on button "PA Final Budget Review - Grants 9" at bounding box center [661, 97] width 219 height 23
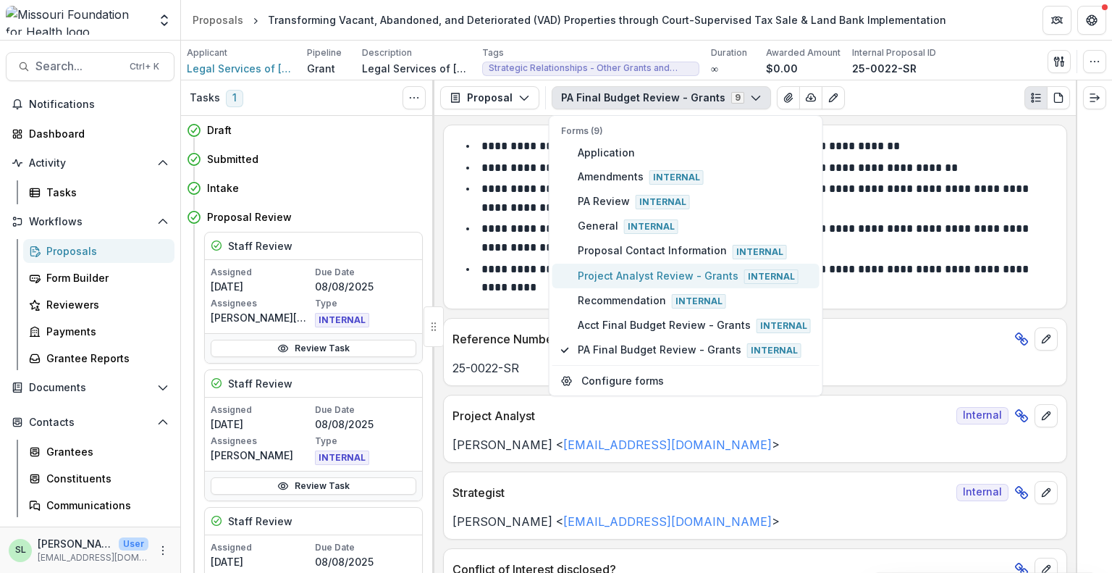
click at [649, 279] on span "Project Analyst Review - Grants Internal" at bounding box center [694, 276] width 233 height 16
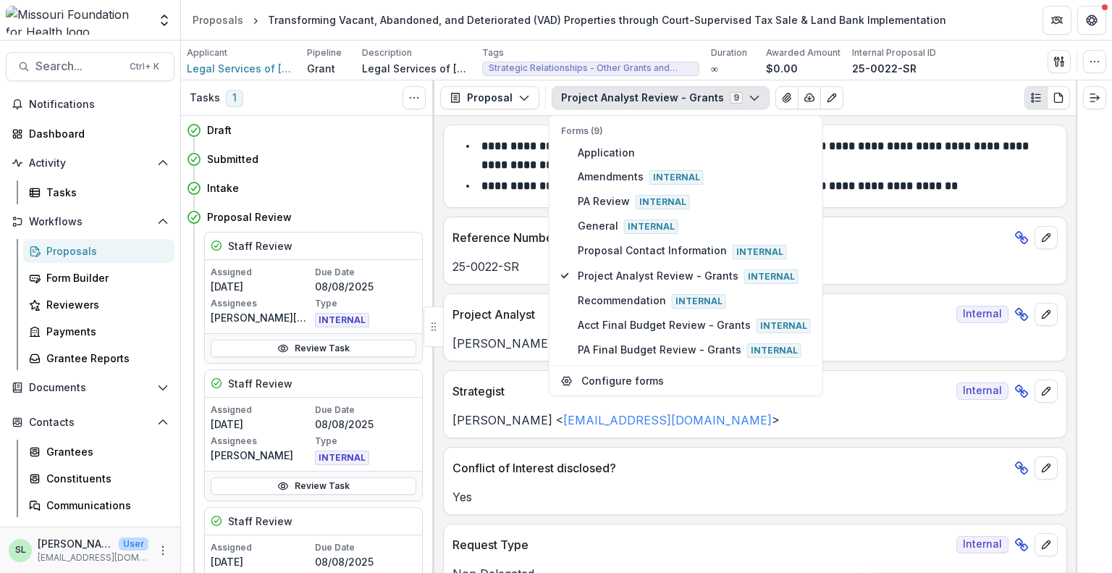
click at [705, 484] on div "Yes" at bounding box center [755, 492] width 623 height 26
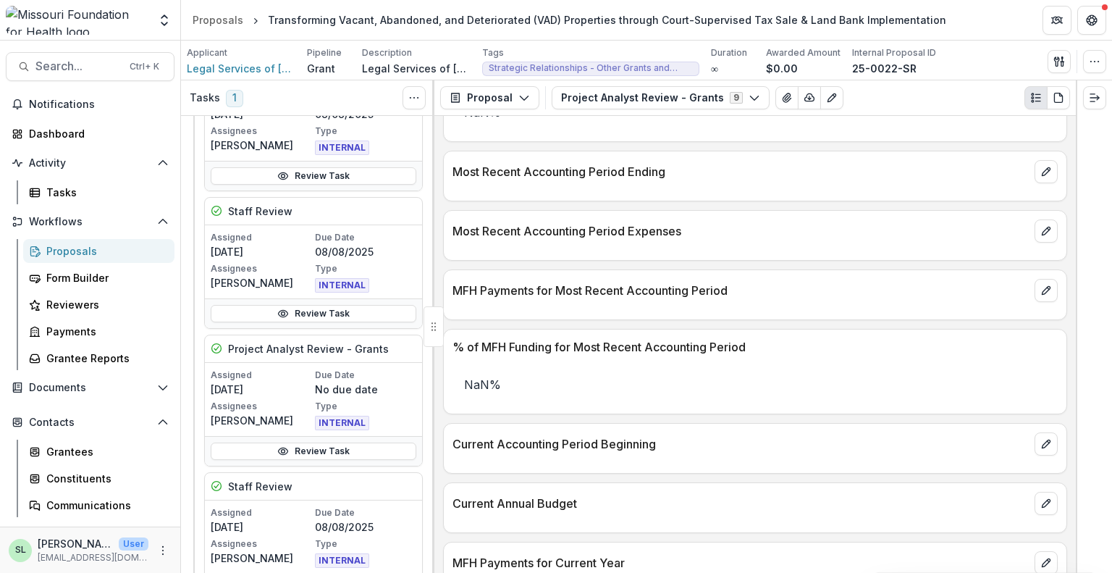
scroll to position [362, 0]
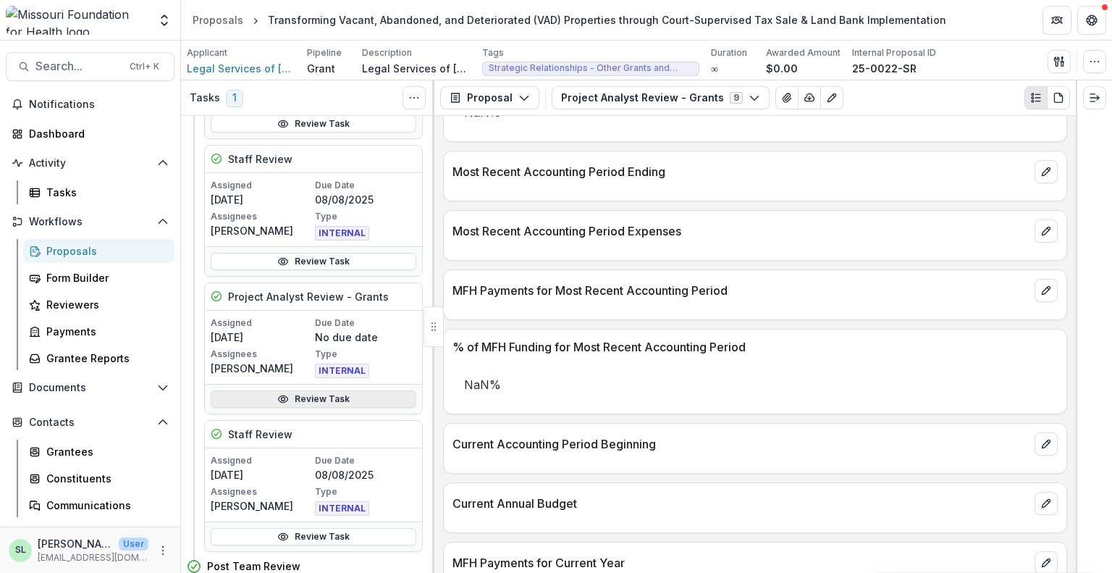
click at [307, 400] on link "Review Task" at bounding box center [314, 398] width 206 height 17
